Goal: Information Seeking & Learning: Find specific fact

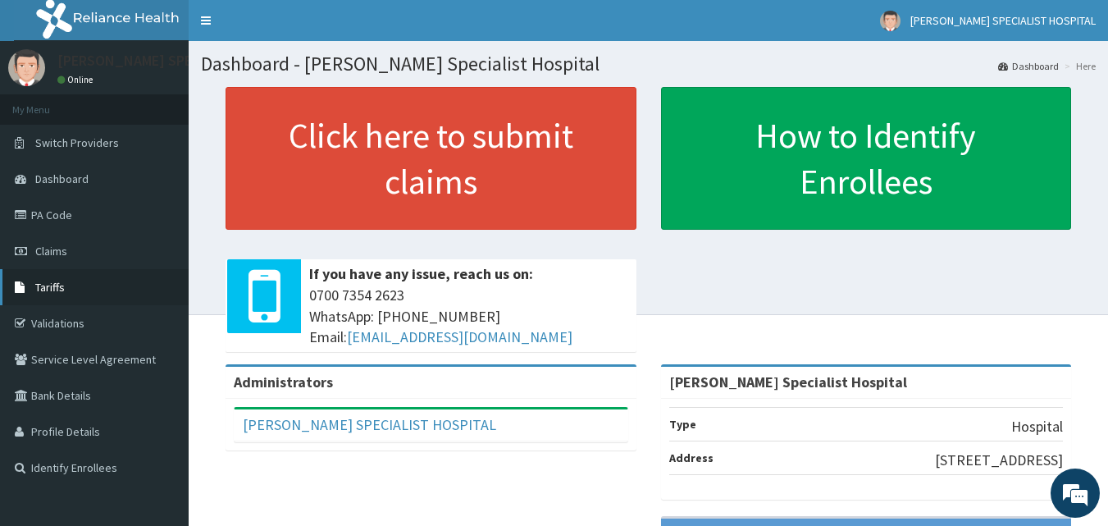
click at [57, 290] on span "Tariffs" at bounding box center [50, 287] width 30 height 15
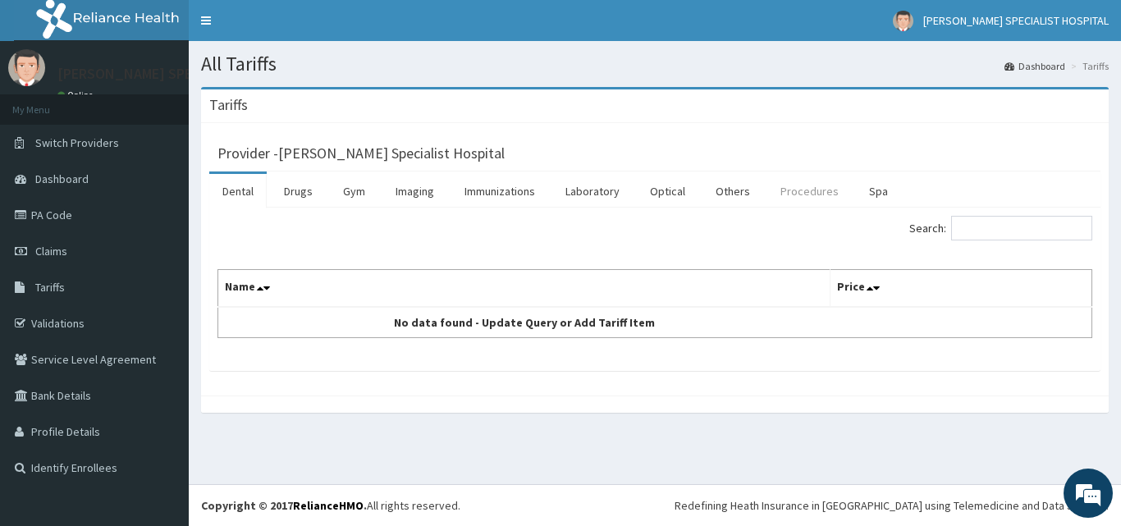
click at [806, 192] on link "Procedures" at bounding box center [809, 191] width 84 height 34
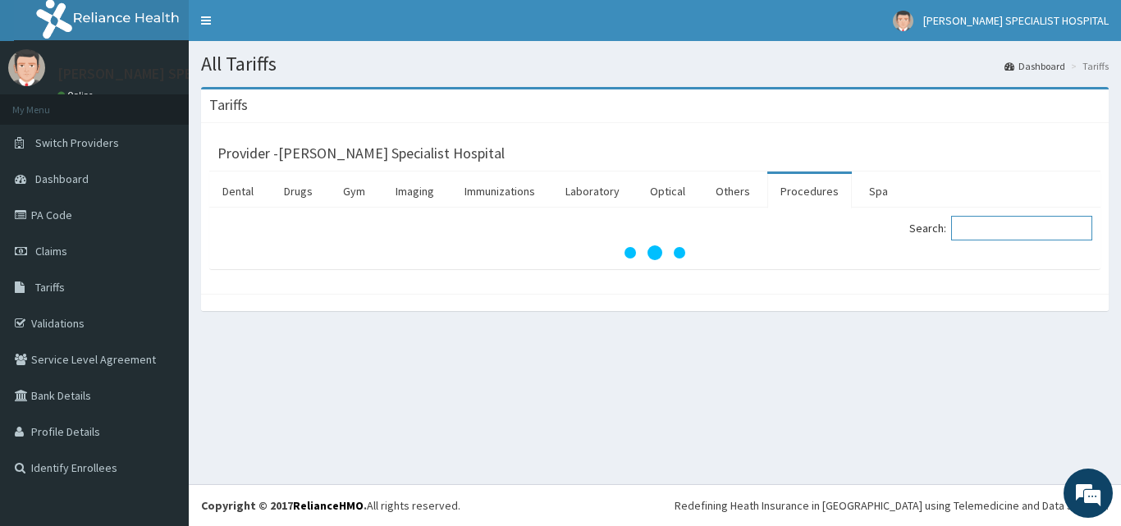
click at [1020, 234] on input "Search:" at bounding box center [1021, 228] width 141 height 25
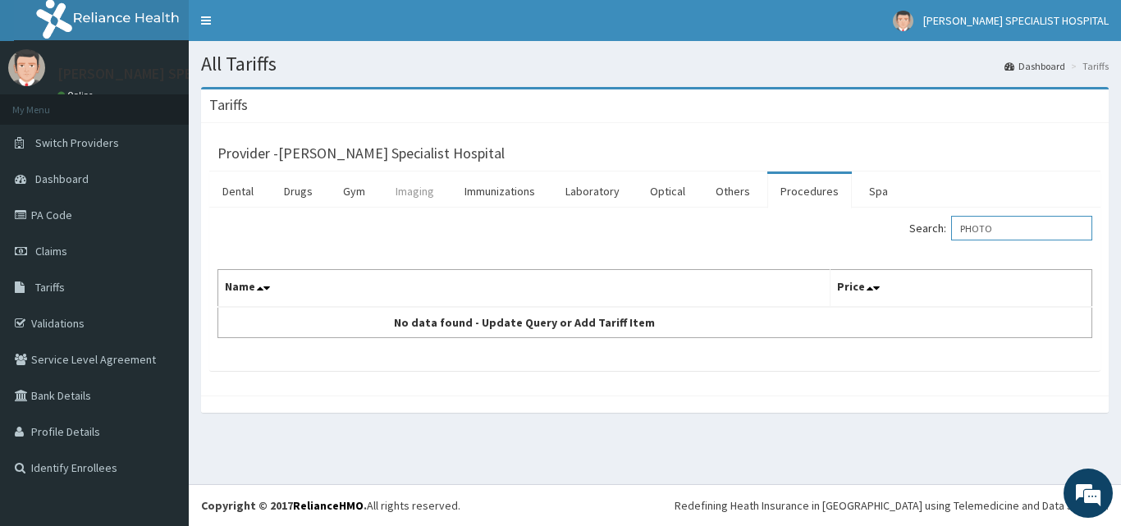
type input "PHOTO"
click at [416, 193] on link "Imaging" at bounding box center [414, 191] width 65 height 34
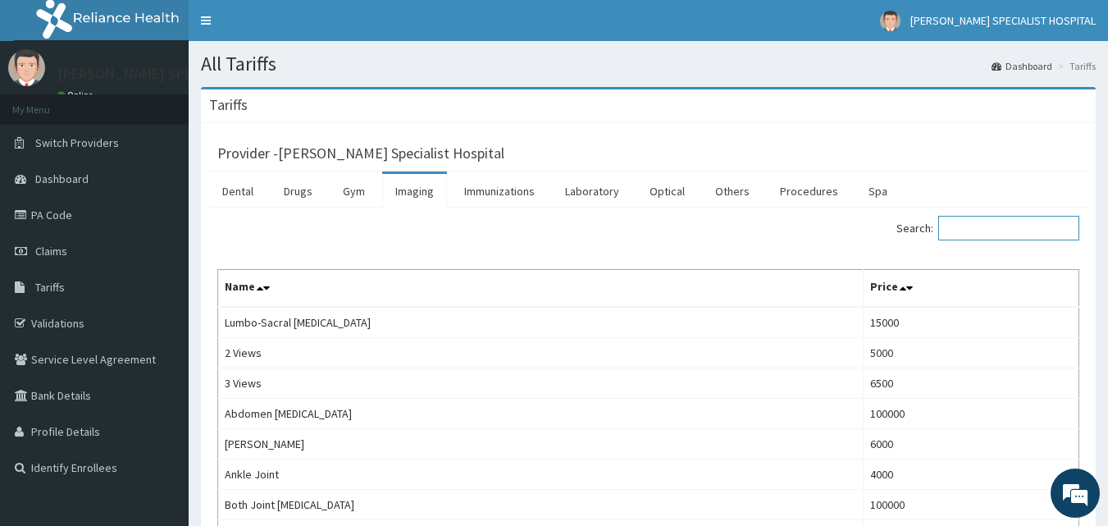
click at [998, 228] on input "Search:" at bounding box center [1009, 228] width 141 height 25
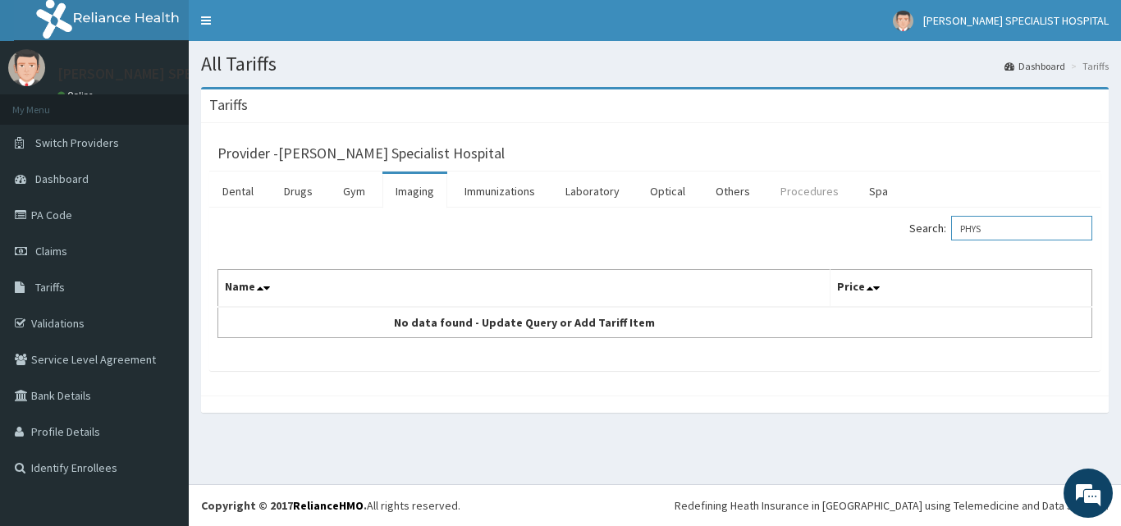
type input "PHYS"
click at [794, 194] on link "Procedures" at bounding box center [809, 191] width 84 height 34
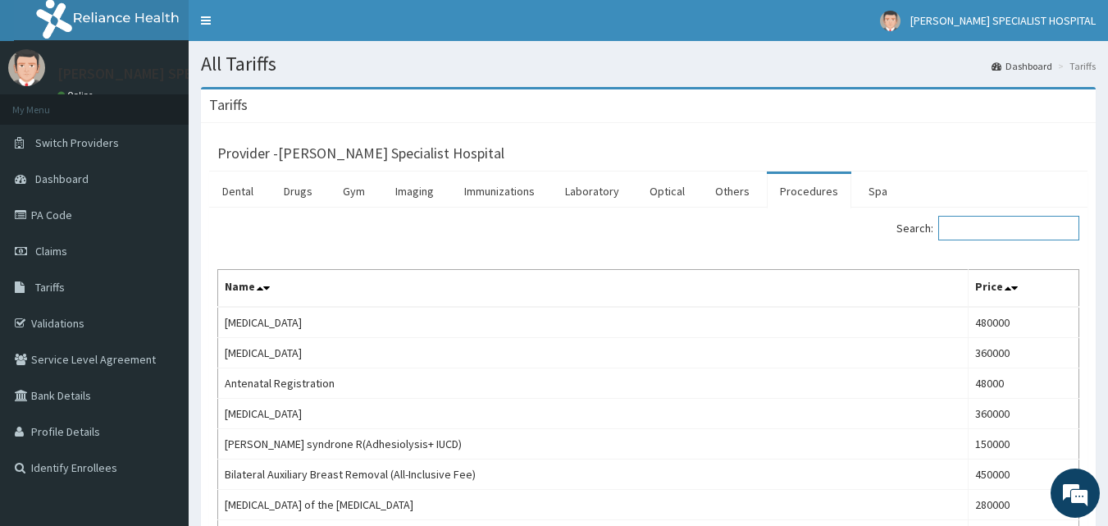
click at [1003, 228] on input "Search:" at bounding box center [1009, 228] width 141 height 25
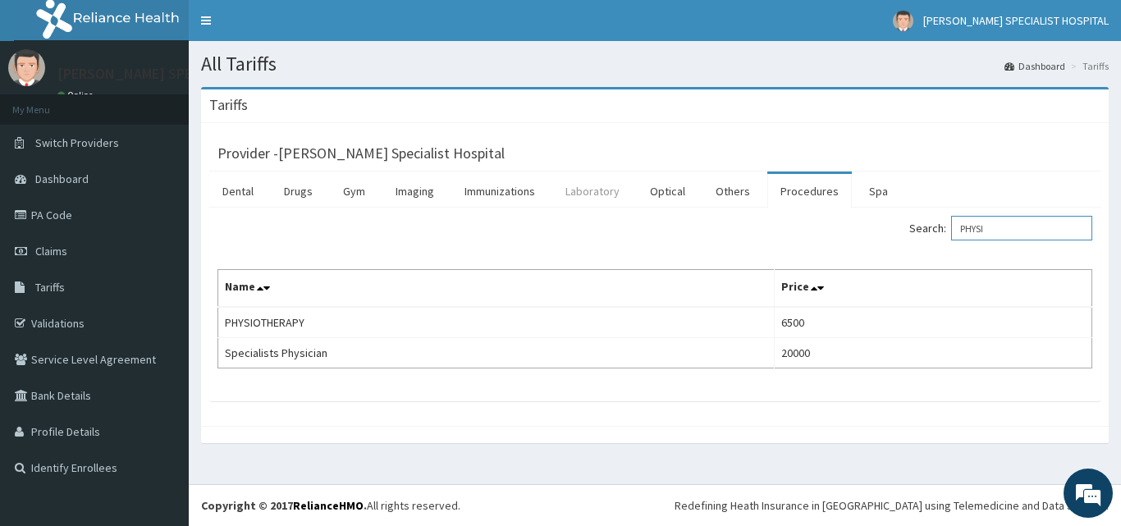
type input "PHYSI"
click at [601, 192] on link "Laboratory" at bounding box center [592, 191] width 80 height 34
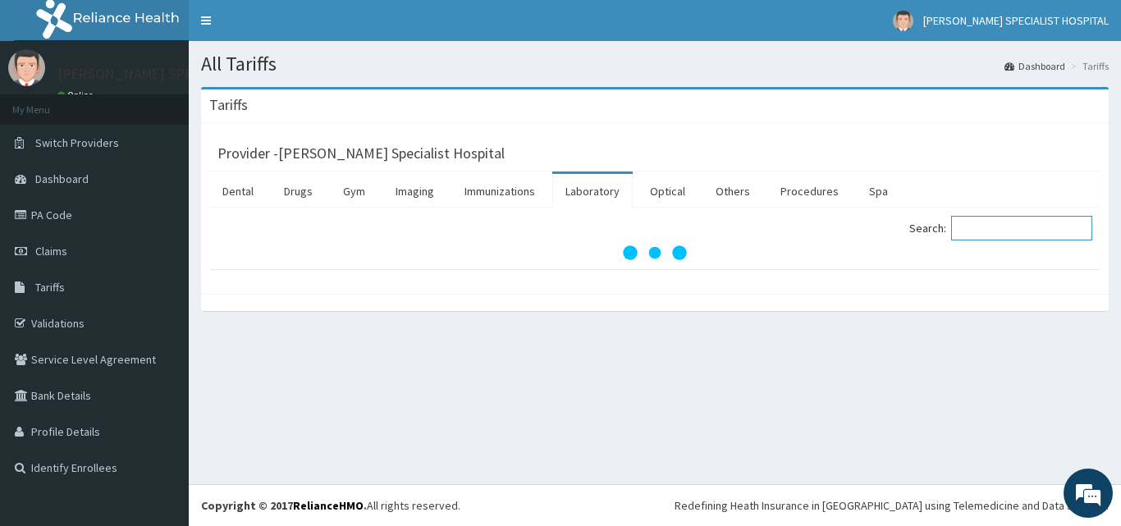
click at [993, 231] on input "Search:" at bounding box center [1021, 228] width 141 height 25
type input "PHOTO"
click at [741, 197] on link "Others" at bounding box center [732, 191] width 61 height 34
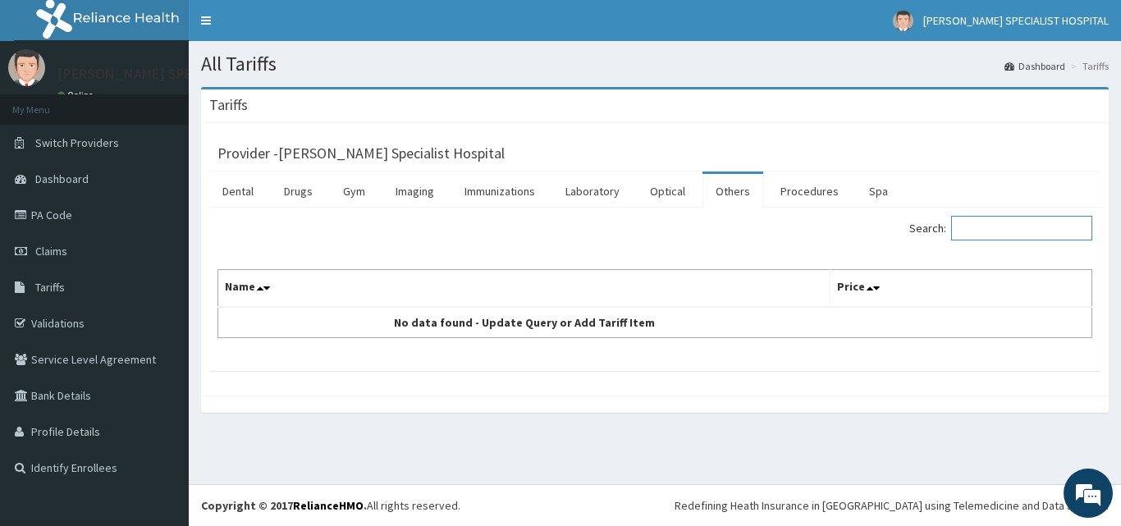
click at [984, 228] on input "Search:" at bounding box center [1021, 228] width 141 height 25
type input "PHOTO"
click at [350, 195] on link "Gym" at bounding box center [354, 191] width 48 height 34
click at [981, 231] on input "Search:" at bounding box center [1021, 228] width 141 height 25
type input "PHOTO"
